Goal: Information Seeking & Learning: Learn about a topic

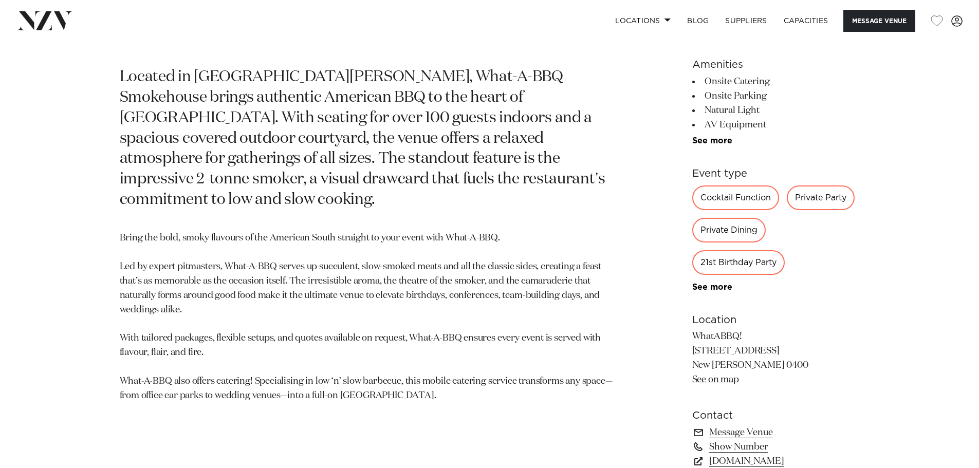
scroll to position [565, 0]
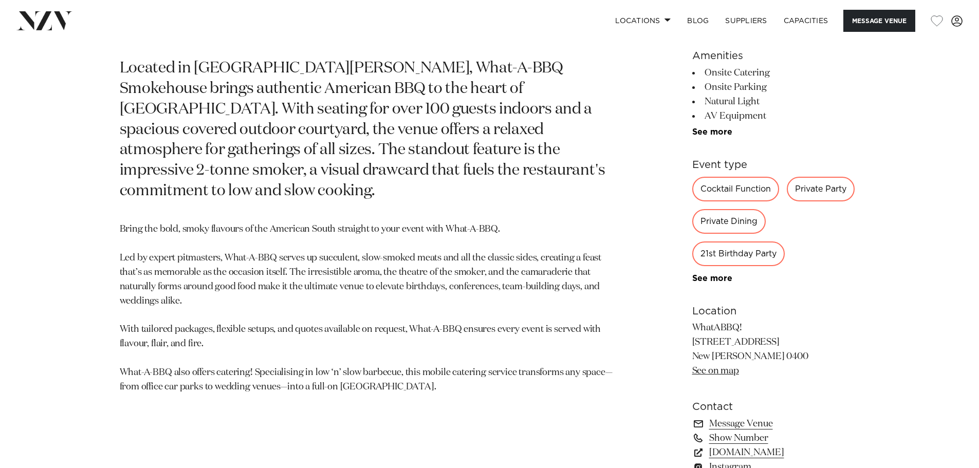
drag, startPoint x: 691, startPoint y: 343, endPoint x: 757, endPoint y: 341, distance: 65.3
click at [757, 341] on p "WhatABBQ! [STREET_ADDRESS] New [PERSON_NAME] 0400 See on map" at bounding box center [775, 350] width 167 height 58
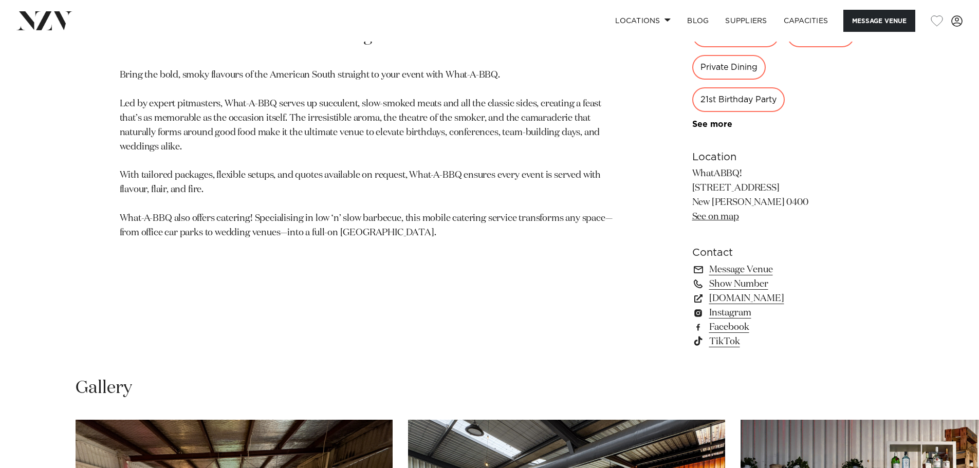
scroll to position [1027, 0]
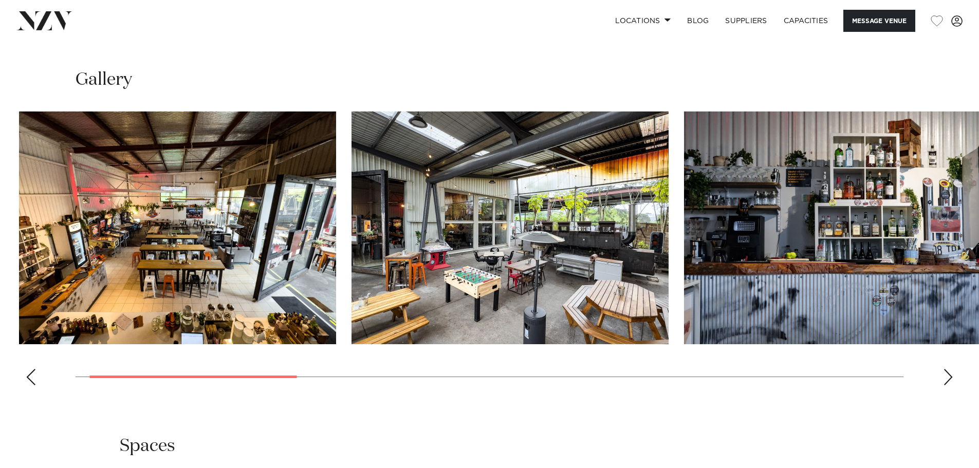
click at [687, 242] on img "3 / 10" at bounding box center [842, 227] width 317 height 233
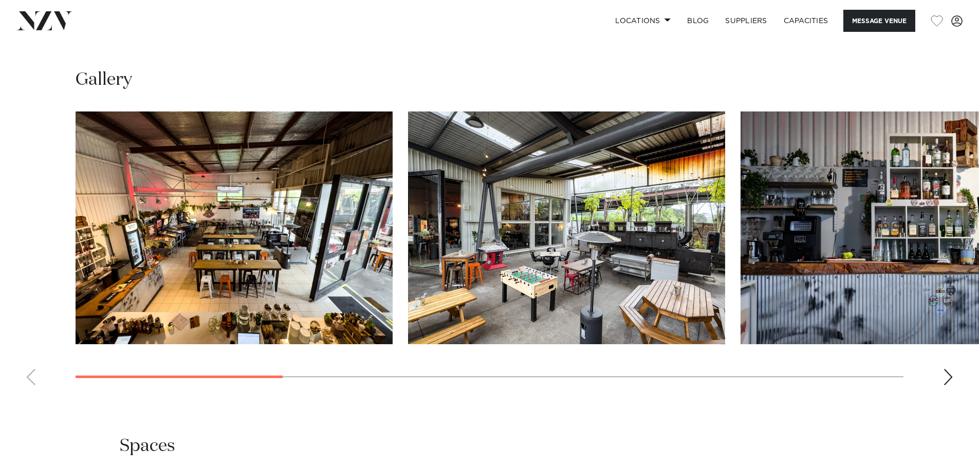
click at [584, 228] on img "2 / 10" at bounding box center [566, 227] width 317 height 233
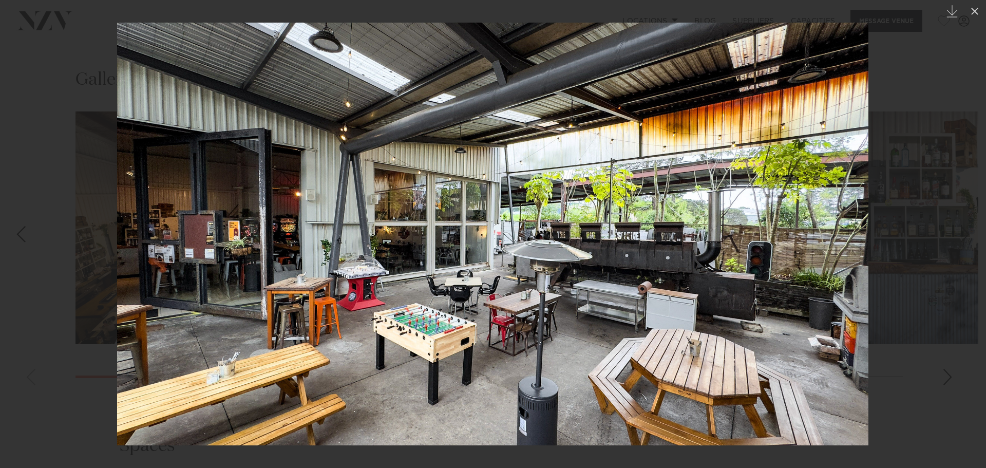
drag, startPoint x: 977, startPoint y: 10, endPoint x: 961, endPoint y: 28, distance: 24.1
click at [977, 10] on icon at bounding box center [974, 11] width 7 height 7
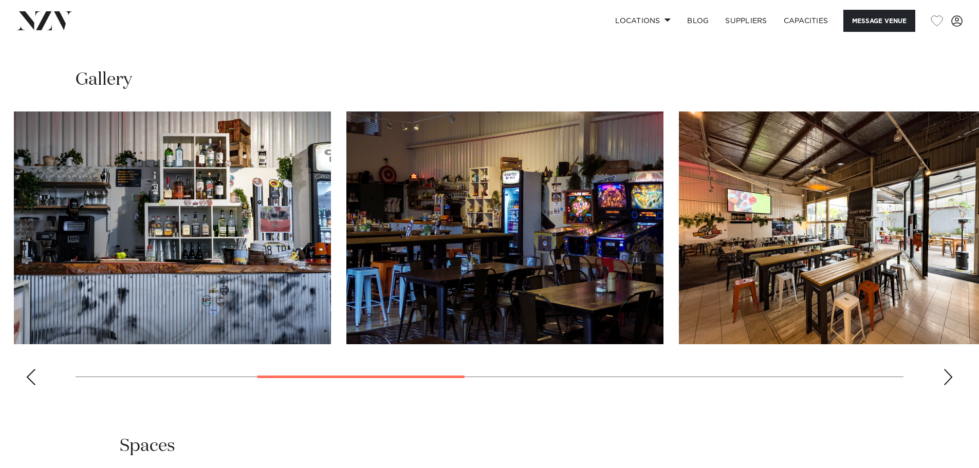
click at [392, 228] on img "4 / 10" at bounding box center [504, 227] width 317 height 233
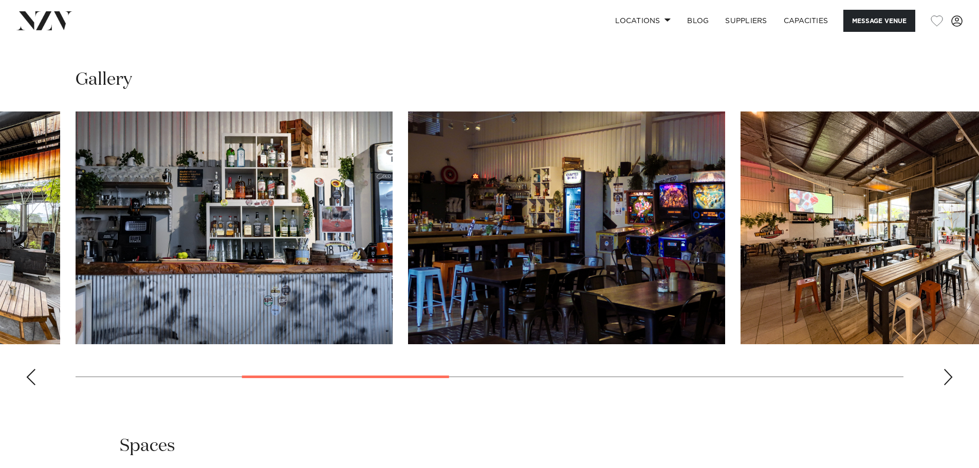
click at [740, 220] on img "5 / 10" at bounding box center [898, 227] width 317 height 233
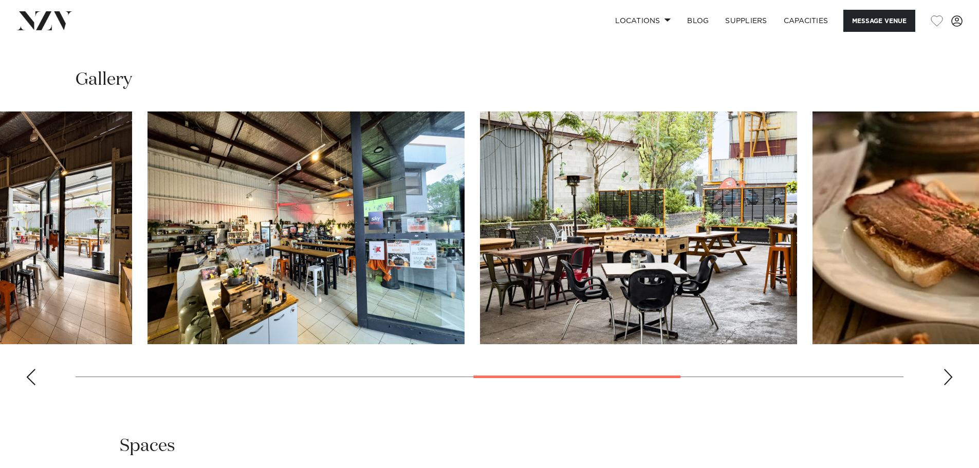
click at [275, 208] on img "6 / 10" at bounding box center [305, 227] width 317 height 233
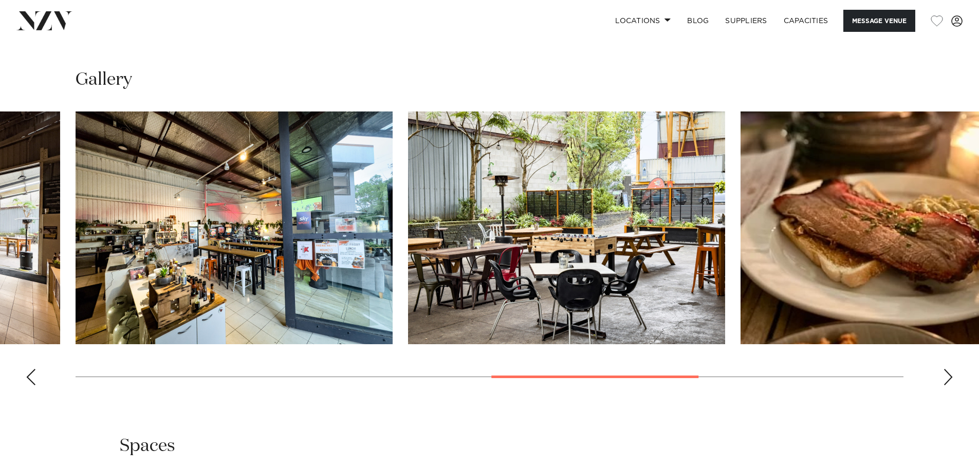
click at [340, 197] on swiper-container at bounding box center [489, 252] width 979 height 282
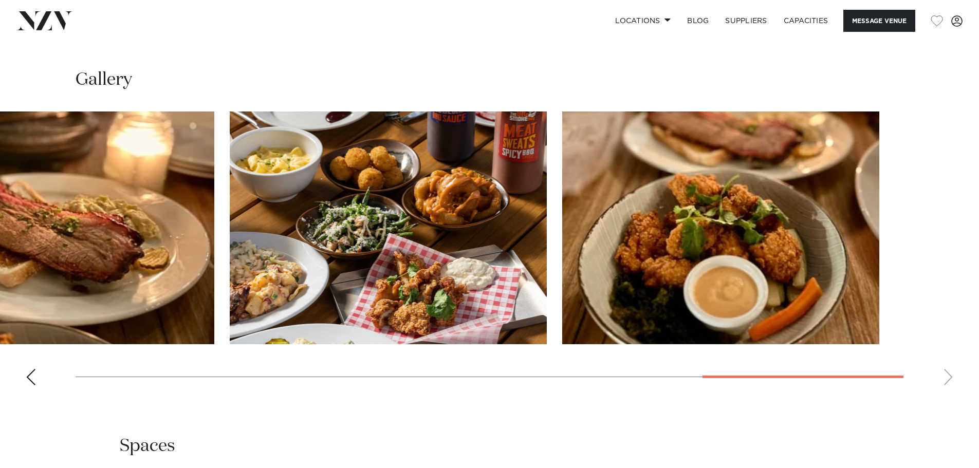
click at [397, 191] on img "9 / 10" at bounding box center [388, 227] width 317 height 233
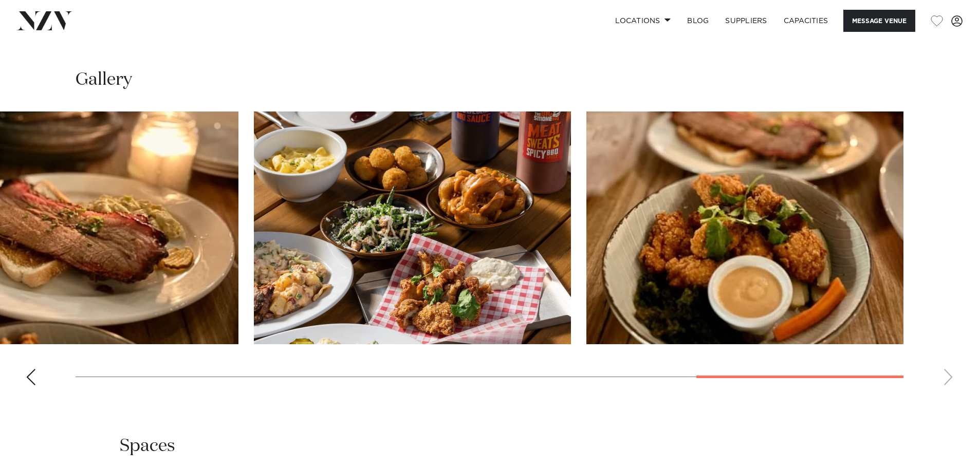
click at [590, 191] on img "10 / 10" at bounding box center [744, 227] width 317 height 233
